Goal: Task Accomplishment & Management: Manage account settings

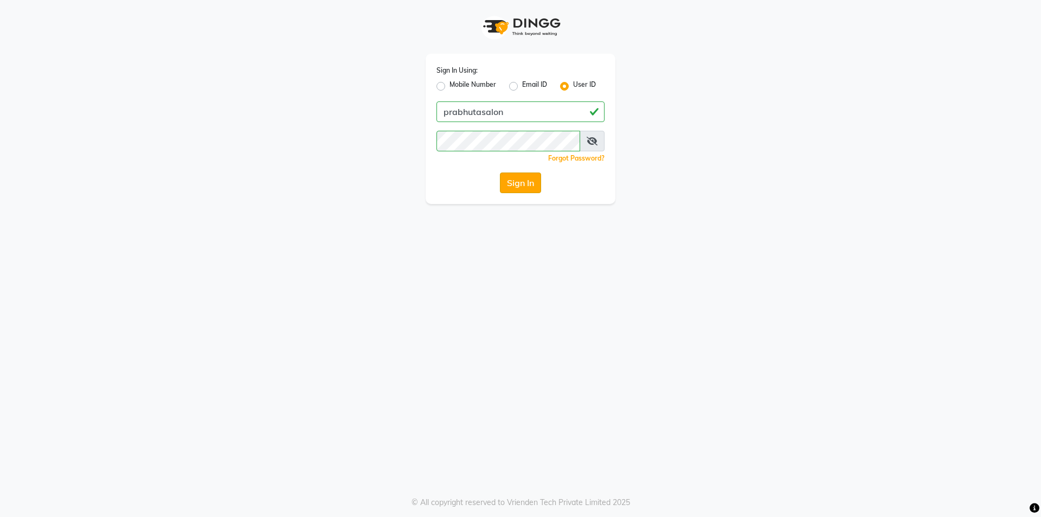
click at [513, 186] on button "Sign In" at bounding box center [520, 182] width 41 height 21
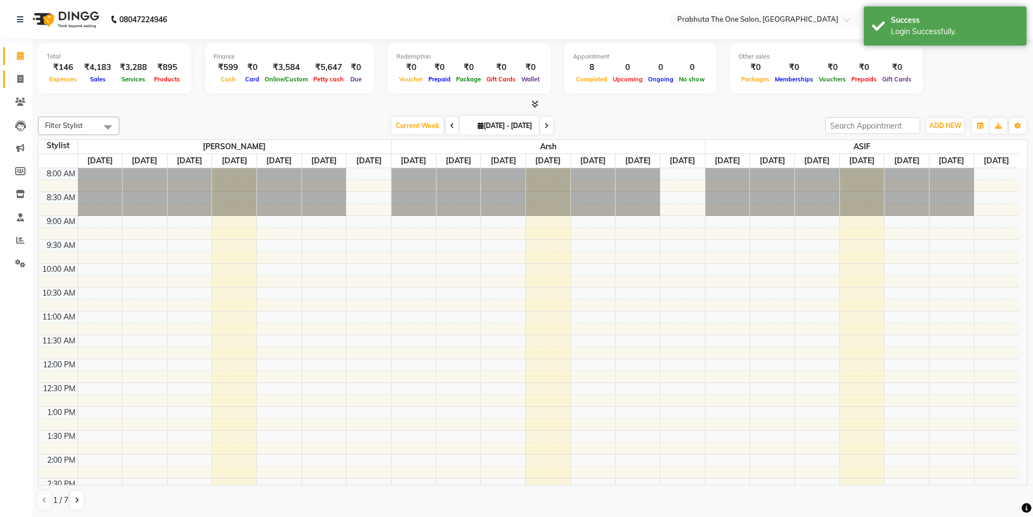
drag, startPoint x: 8, startPoint y: 85, endPoint x: 17, endPoint y: 91, distance: 11.0
click at [8, 85] on link "Invoice" at bounding box center [16, 80] width 26 height 18
select select "service"
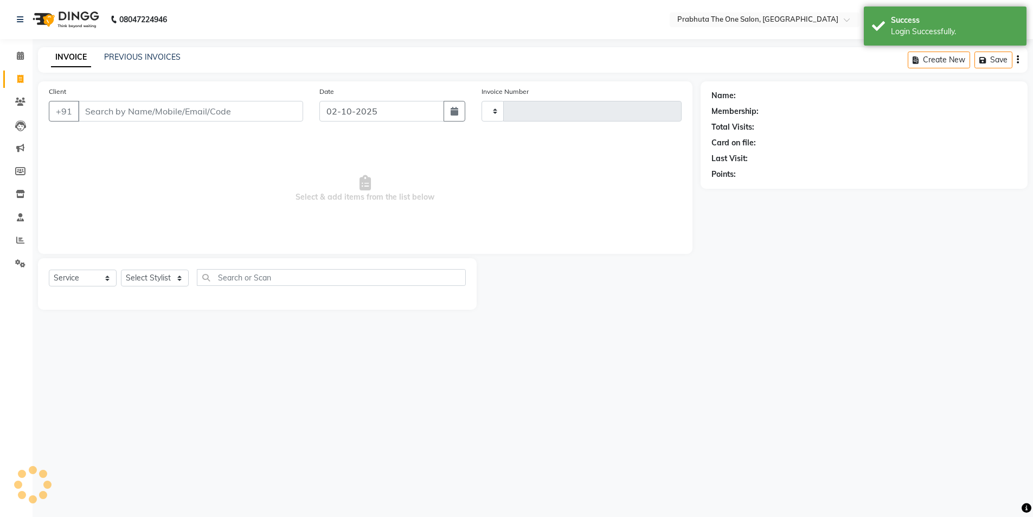
type input "1429"
select select "5326"
click at [127, 59] on link "PREVIOUS INVOICES" at bounding box center [142, 57] width 76 height 10
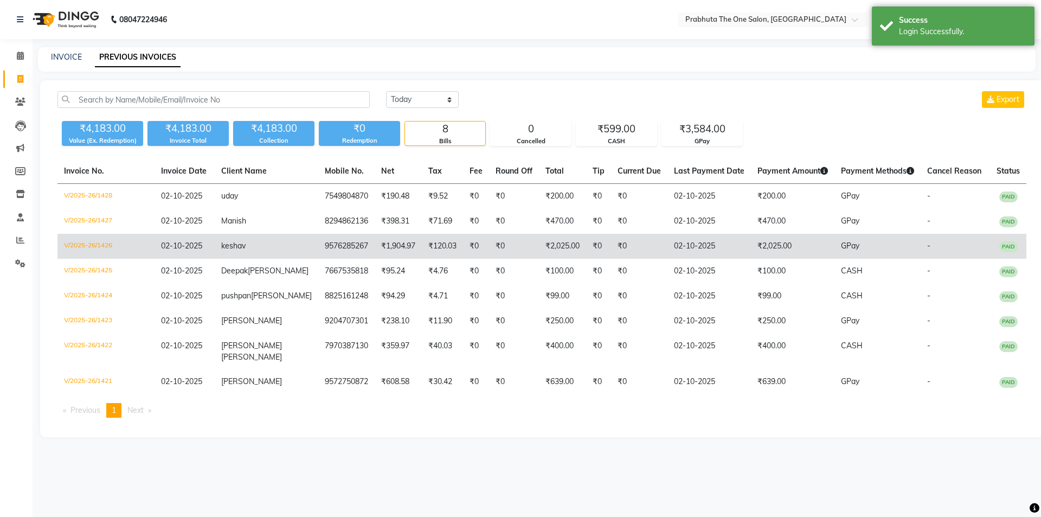
click at [463, 251] on td "₹0" at bounding box center [476, 246] width 26 height 25
